Goal: Information Seeking & Learning: Learn about a topic

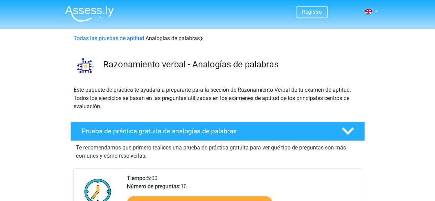
scroll to position [69, 0]
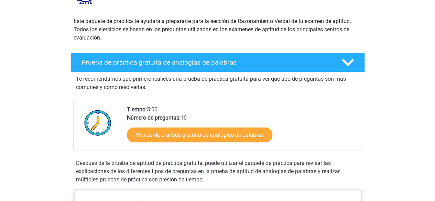
click at [186, 66] on font "Prueba de práctica gratuita de analogías de palabras" at bounding box center [158, 62] width 155 height 8
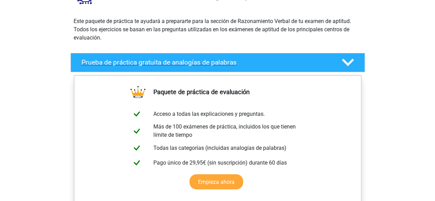
click at [186, 66] on font "Prueba de práctica gratuita de analogías de palabras" at bounding box center [158, 62] width 155 height 8
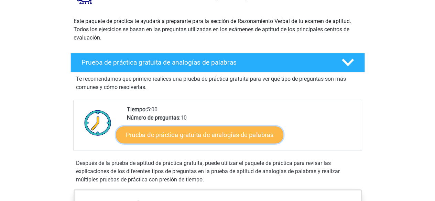
click at [181, 132] on font "Prueba de práctica gratuita de analogías de palabras" at bounding box center [199, 135] width 147 height 8
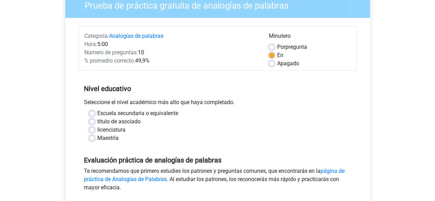
scroll to position [69, 0]
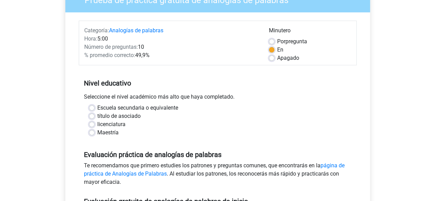
click at [97, 131] on label "Maestría" at bounding box center [107, 133] width 21 height 8
click at [92, 131] on input "Maestría" at bounding box center [91, 132] width 5 height 7
radio input "true"
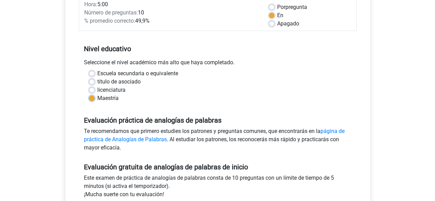
scroll to position [137, 0]
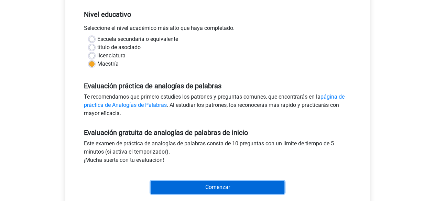
click at [234, 186] on input "Comenzar" at bounding box center [218, 187] width 134 height 13
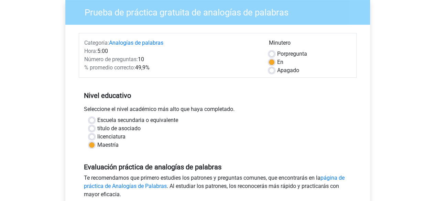
scroll to position [0, 0]
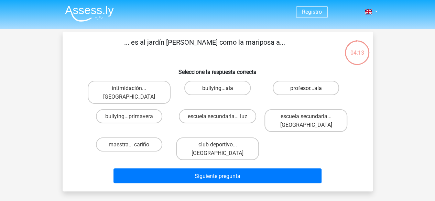
drag, startPoint x: 149, startPoint y: 138, endPoint x: 199, endPoint y: 122, distance: 52.0
click at [199, 122] on div "intimidación... [GEOGRAPHIC_DATA] bullying...ala profesor...ala bullying...prim…" at bounding box center [217, 120] width 265 height 85
click at [285, 114] on label "escuela secundaria... [GEOGRAPHIC_DATA]" at bounding box center [305, 120] width 83 height 23
click at [306, 116] on input "escuela secundaria... [GEOGRAPHIC_DATA]" at bounding box center [308, 118] width 4 height 4
radio input "true"
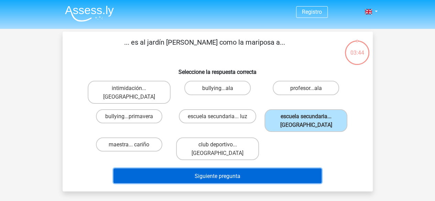
click at [246, 168] on button "Siguiente pregunta" at bounding box center [217, 175] width 208 height 15
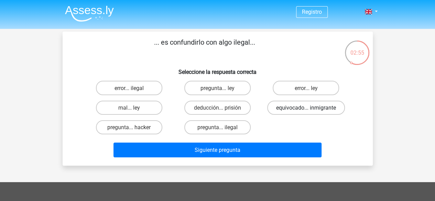
click at [305, 108] on font "equivocado... inmigrante" at bounding box center [306, 107] width 60 height 7
click at [306, 108] on input "equivocado... inmigrante" at bounding box center [308, 110] width 4 height 4
radio input "true"
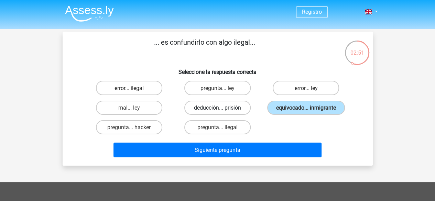
click at [216, 110] on font "deducción... prisión" at bounding box center [217, 107] width 47 height 7
click at [217, 110] on input "deducción... prisión" at bounding box center [219, 110] width 4 height 4
radio input "true"
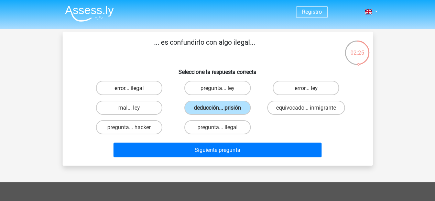
click at [132, 111] on input "mal... ley" at bounding box center [131, 110] width 4 height 4
radio input "true"
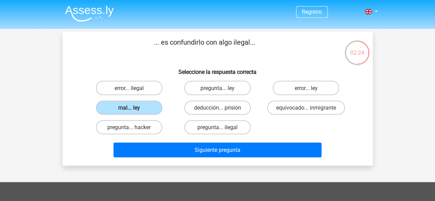
click at [173, 143] on div "Siguiente pregunta" at bounding box center [218, 148] width 288 height 23
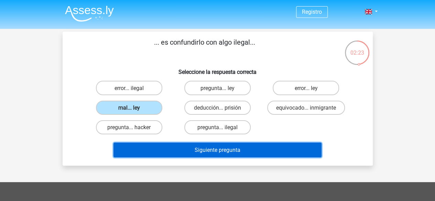
click at [174, 148] on button "Siguiente pregunta" at bounding box center [217, 150] width 208 height 15
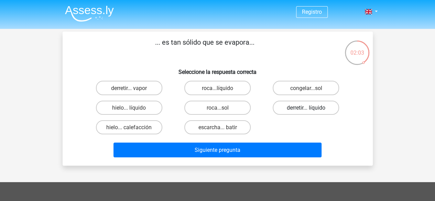
click at [293, 111] on font "derretir... líquido" at bounding box center [306, 107] width 38 height 7
click at [306, 111] on input "derretir... líquido" at bounding box center [308, 110] width 4 height 4
radio input "true"
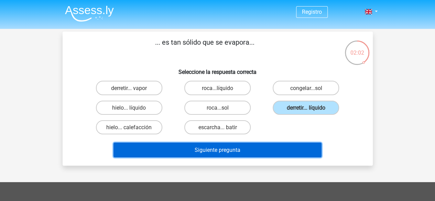
click at [276, 148] on button "Siguiente pregunta" at bounding box center [217, 150] width 208 height 15
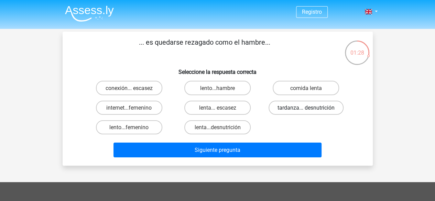
click at [320, 108] on font "tardanza... desnutrición" at bounding box center [305, 107] width 57 height 7
click at [310, 108] on input "tardanza... desnutrición" at bounding box center [308, 110] width 4 height 4
radio input "true"
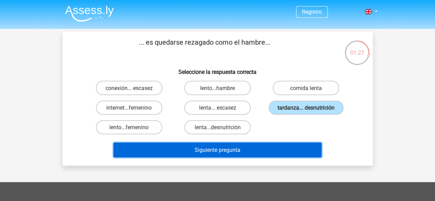
click at [289, 155] on button "Siguiente pregunta" at bounding box center [217, 150] width 208 height 15
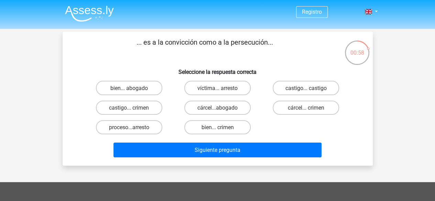
drag, startPoint x: 242, startPoint y: 126, endPoint x: 254, endPoint y: 130, distance: 12.6
click at [254, 130] on div "bien... crimen" at bounding box center [217, 127] width 83 height 14
click at [233, 131] on font "bien... crimen" at bounding box center [217, 127] width 32 height 7
click at [222, 131] on input "bien... crimen" at bounding box center [219, 129] width 4 height 4
radio input "true"
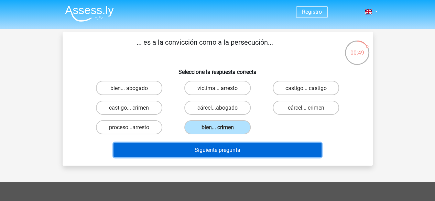
click at [232, 153] on font "Siguiente pregunta" at bounding box center [218, 150] width 46 height 7
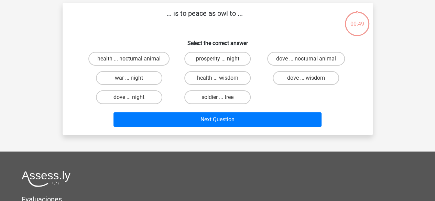
scroll to position [32, 0]
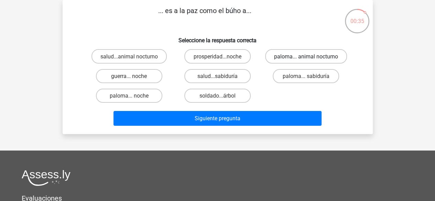
click at [317, 60] on font "paloma... animal nocturno" at bounding box center [306, 56] width 64 height 7
click at [310, 60] on input "paloma... animal nocturno" at bounding box center [308, 58] width 4 height 4
radio input "true"
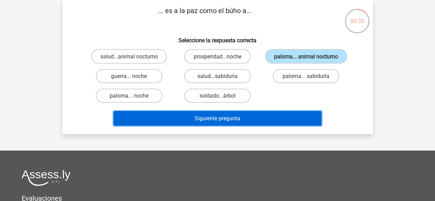
drag, startPoint x: 286, startPoint y: 117, endPoint x: 286, endPoint y: 120, distance: 3.5
click at [286, 120] on button "Siguiente pregunta" at bounding box center [217, 118] width 208 height 15
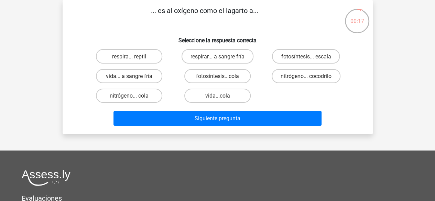
click at [308, 78] on input "nitrógeno... cocodrilo" at bounding box center [308, 78] width 4 height 4
radio input "true"
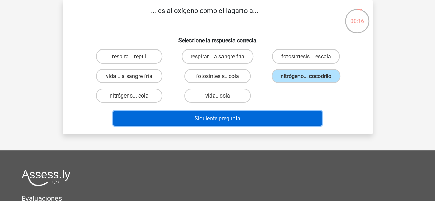
click at [276, 123] on button "Siguiente pregunta" at bounding box center [217, 118] width 208 height 15
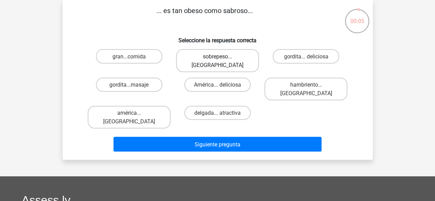
click at [203, 59] on font "sobrepeso... [GEOGRAPHIC_DATA]" at bounding box center [217, 60] width 52 height 15
click at [217, 59] on input "sobrepeso... [GEOGRAPHIC_DATA]" at bounding box center [219, 58] width 4 height 4
radio input "true"
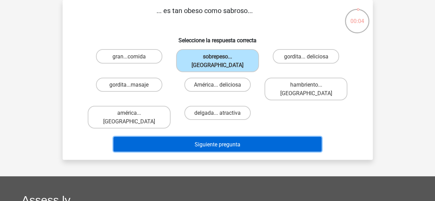
click at [236, 141] on font "Siguiente pregunta" at bounding box center [218, 144] width 46 height 7
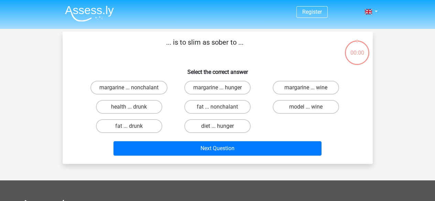
scroll to position [32, 0]
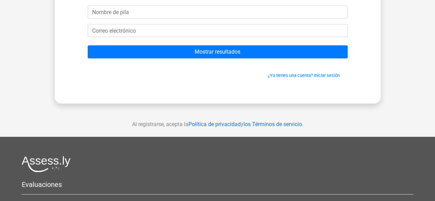
scroll to position [15, 0]
